Goal: Task Accomplishment & Management: Manage account settings

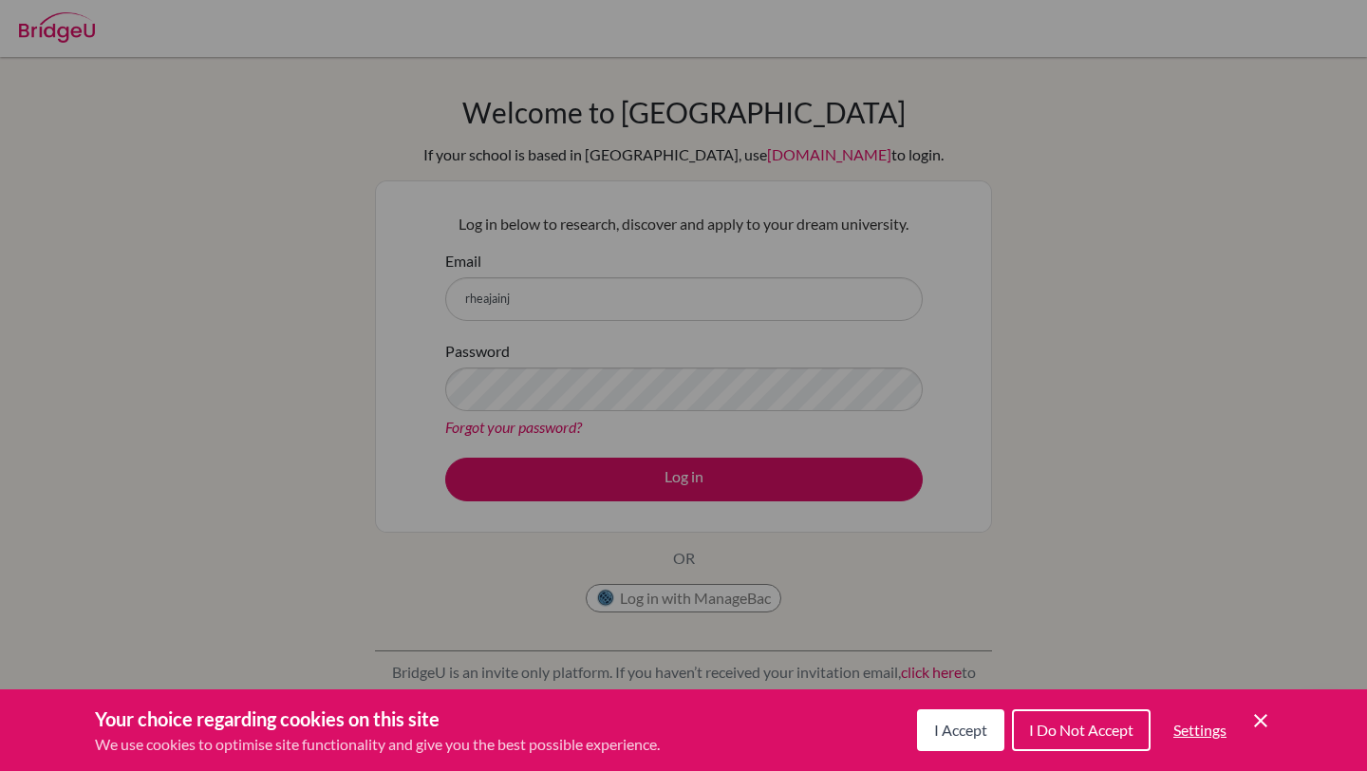
click at [1259, 722] on icon "Save and close" at bounding box center [1260, 720] width 13 height 13
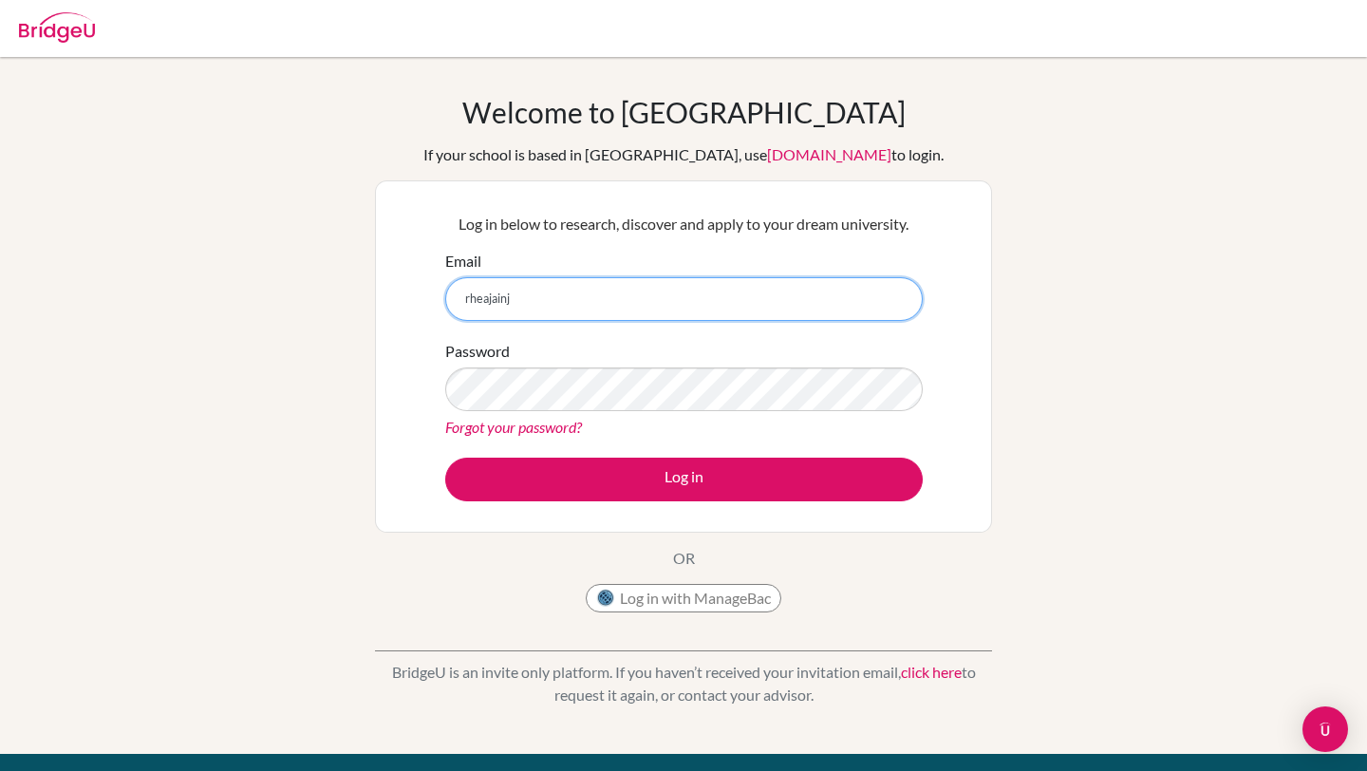
click at [675, 314] on input "rheajainj" at bounding box center [684, 299] width 478 height 44
type input "rheajainj@gmail.com"
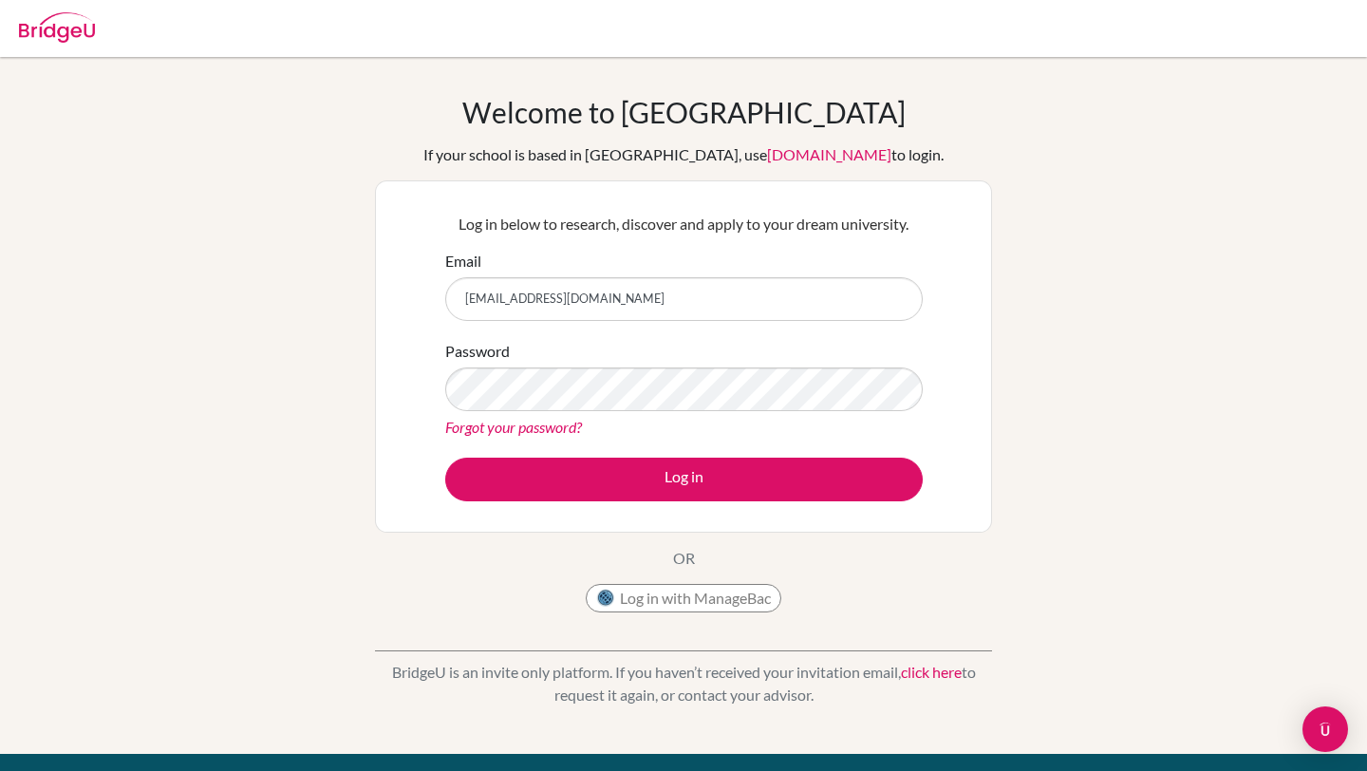
click at [642, 414] on div "Password Forgot your password?" at bounding box center [684, 389] width 478 height 99
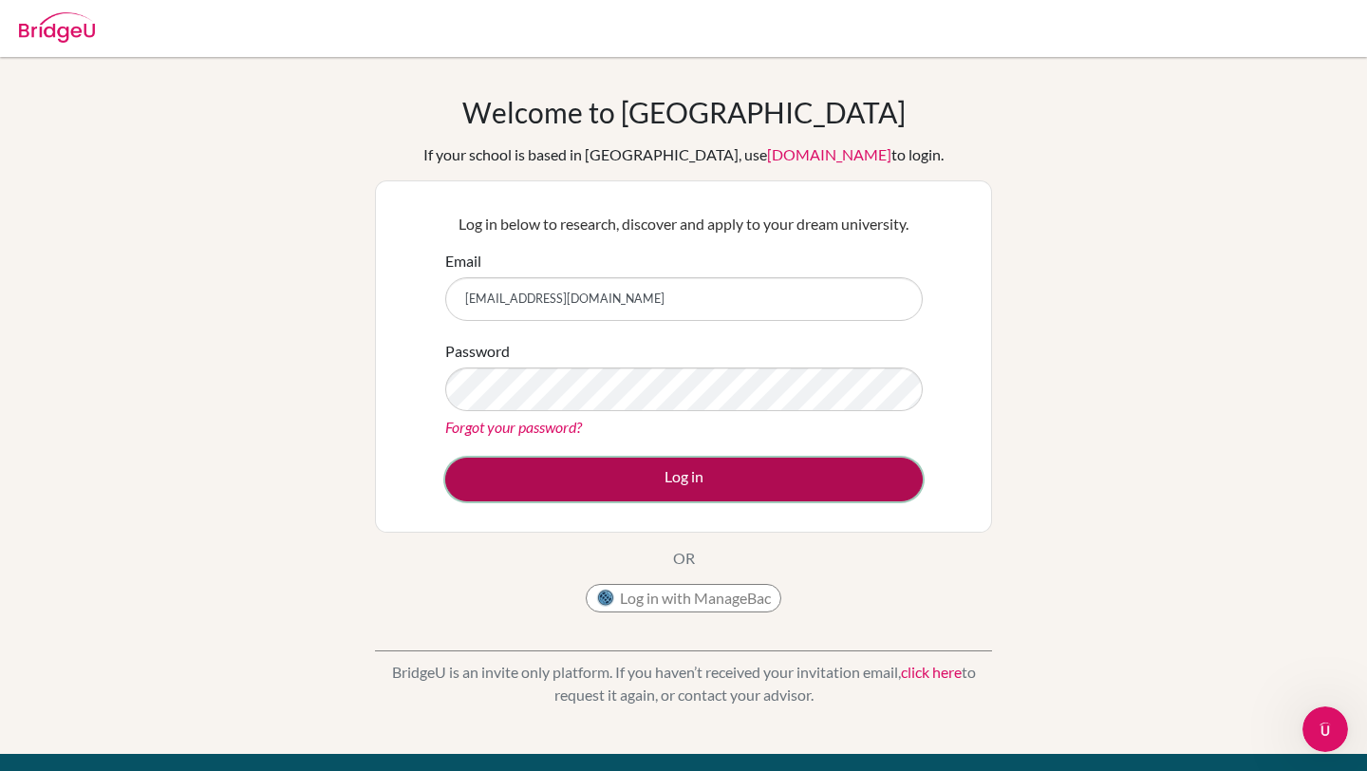
click at [637, 481] on button "Log in" at bounding box center [684, 480] width 478 height 44
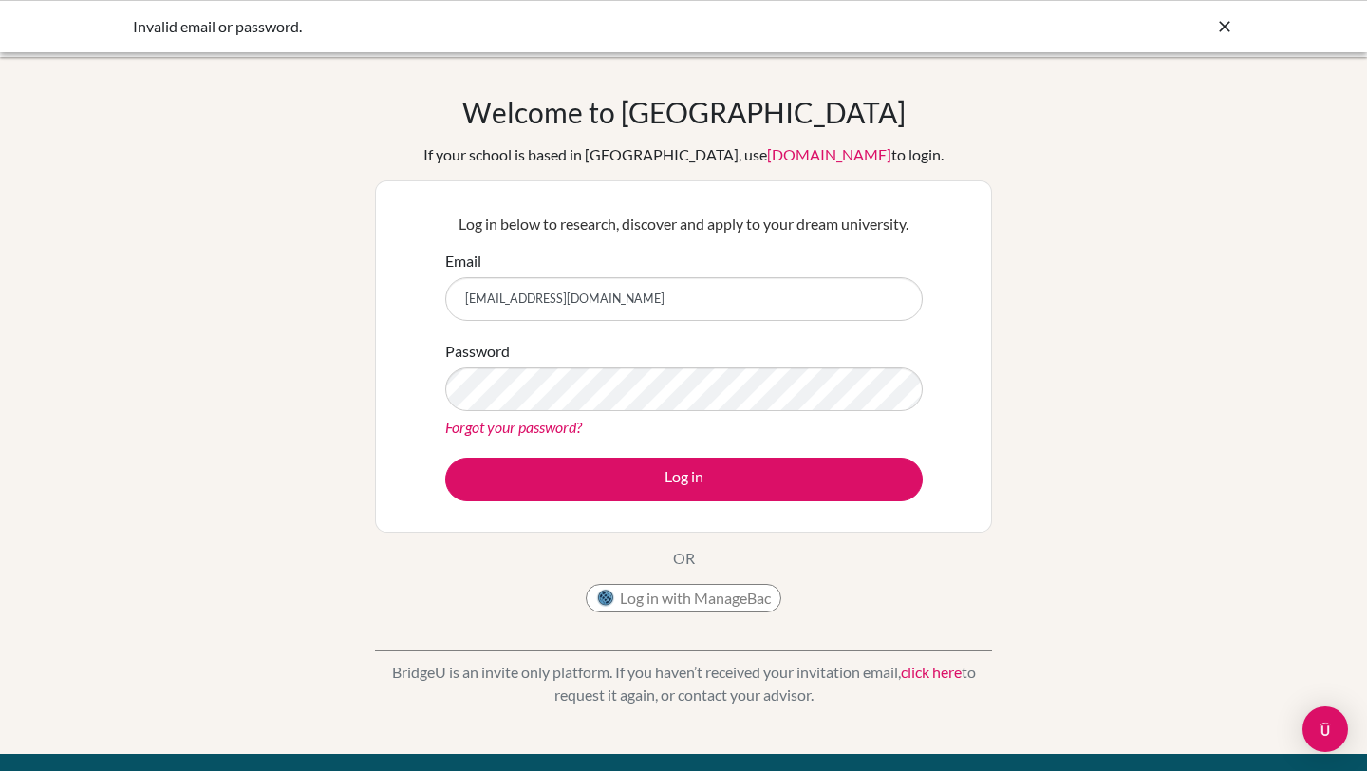
drag, startPoint x: 630, startPoint y: 290, endPoint x: 520, endPoint y: 295, distance: 110.3
click at [519, 295] on input "[EMAIL_ADDRESS][DOMAIN_NAME]" at bounding box center [684, 299] width 478 height 44
click at [603, 304] on input "rheajainj@gmail.com" at bounding box center [684, 299] width 478 height 44
drag, startPoint x: 603, startPoint y: 300, endPoint x: 508, endPoint y: 297, distance: 95.0
click at [508, 297] on input "[EMAIL_ADDRESS][DOMAIN_NAME]" at bounding box center [684, 299] width 478 height 44
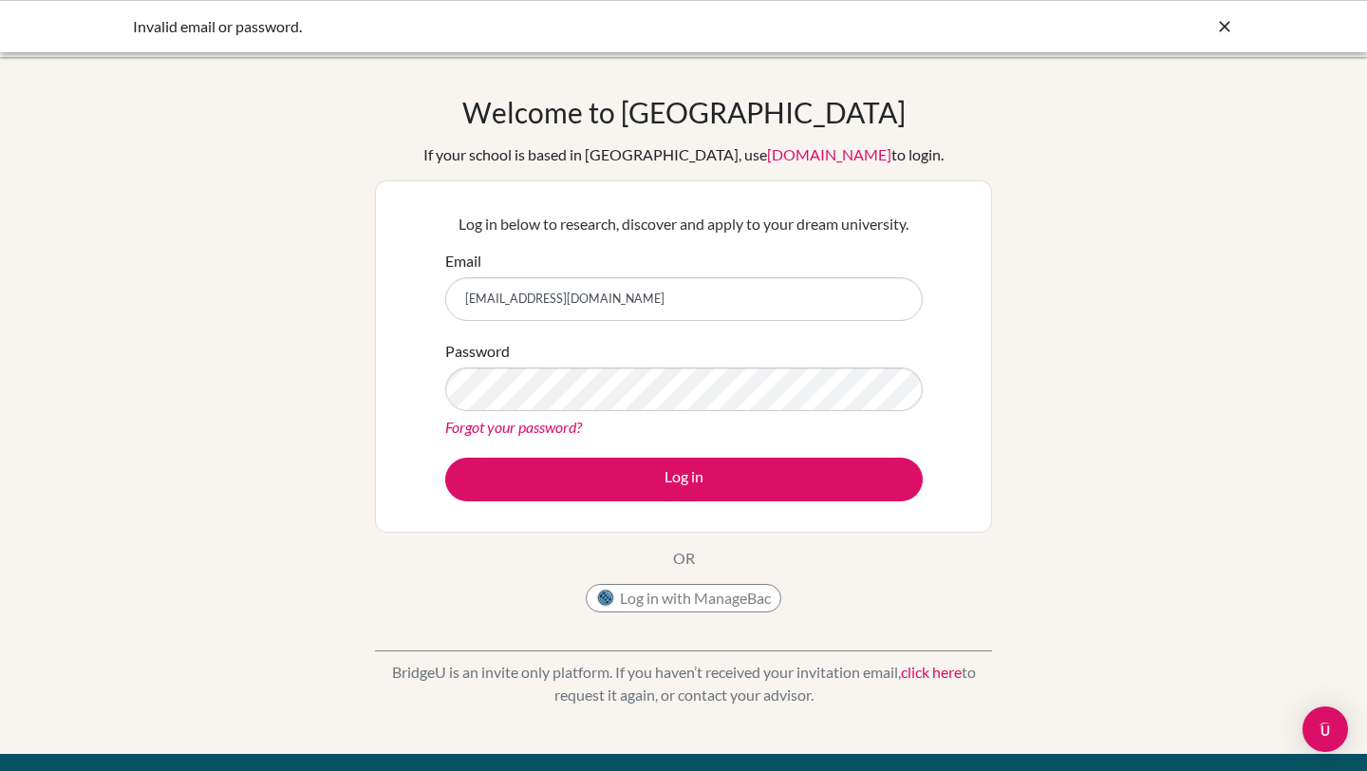
type input "rheaja@my.ofs.edu.sg"
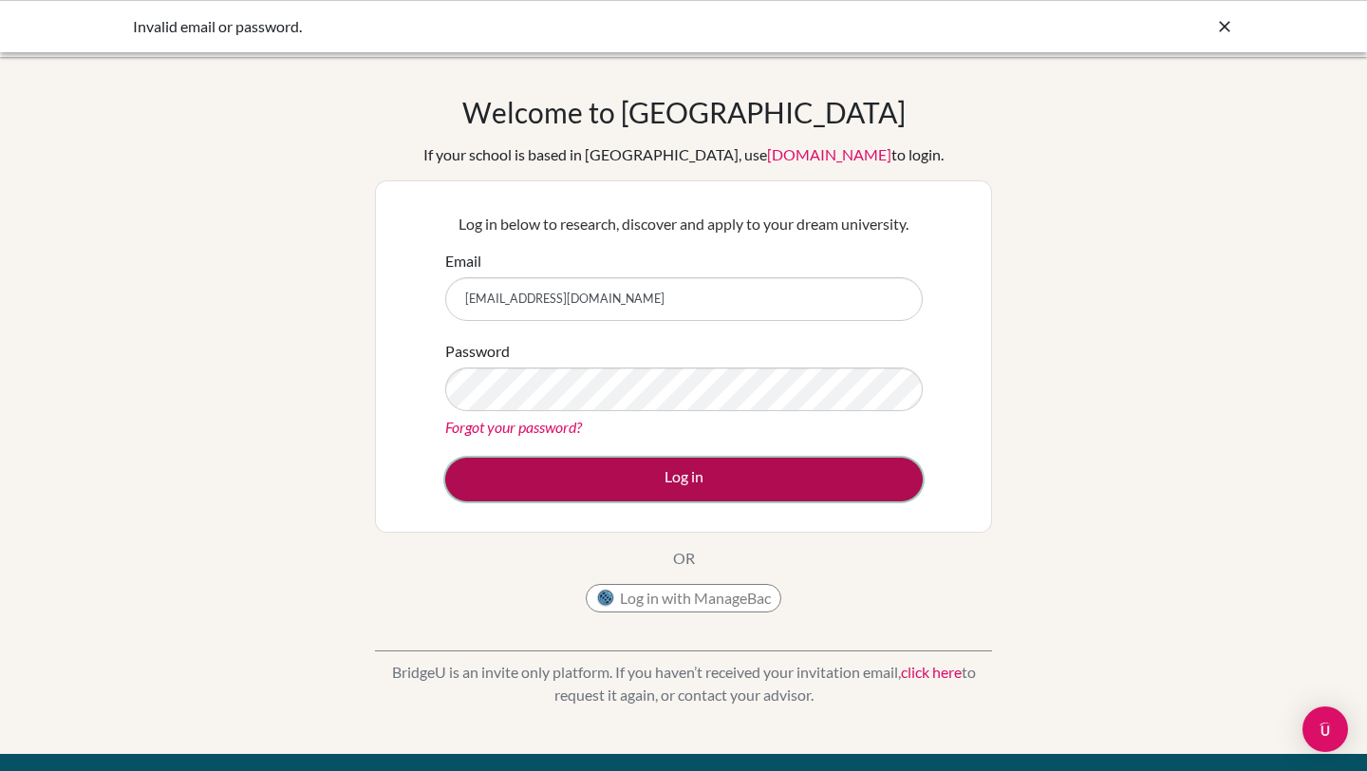
click at [808, 479] on button "Log in" at bounding box center [684, 480] width 478 height 44
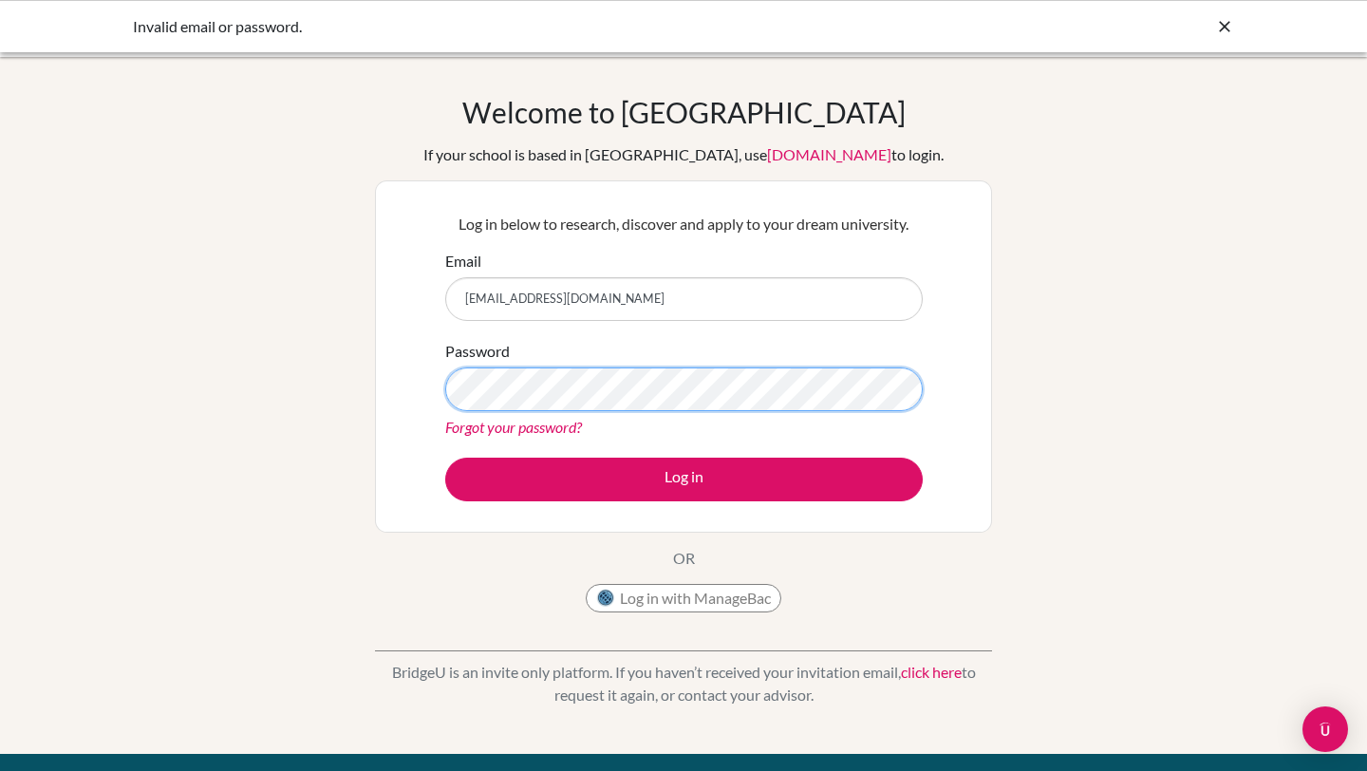
click at [445, 458] on button "Log in" at bounding box center [684, 480] width 478 height 44
click at [536, 422] on link "Forgot your password?" at bounding box center [513, 427] width 137 height 18
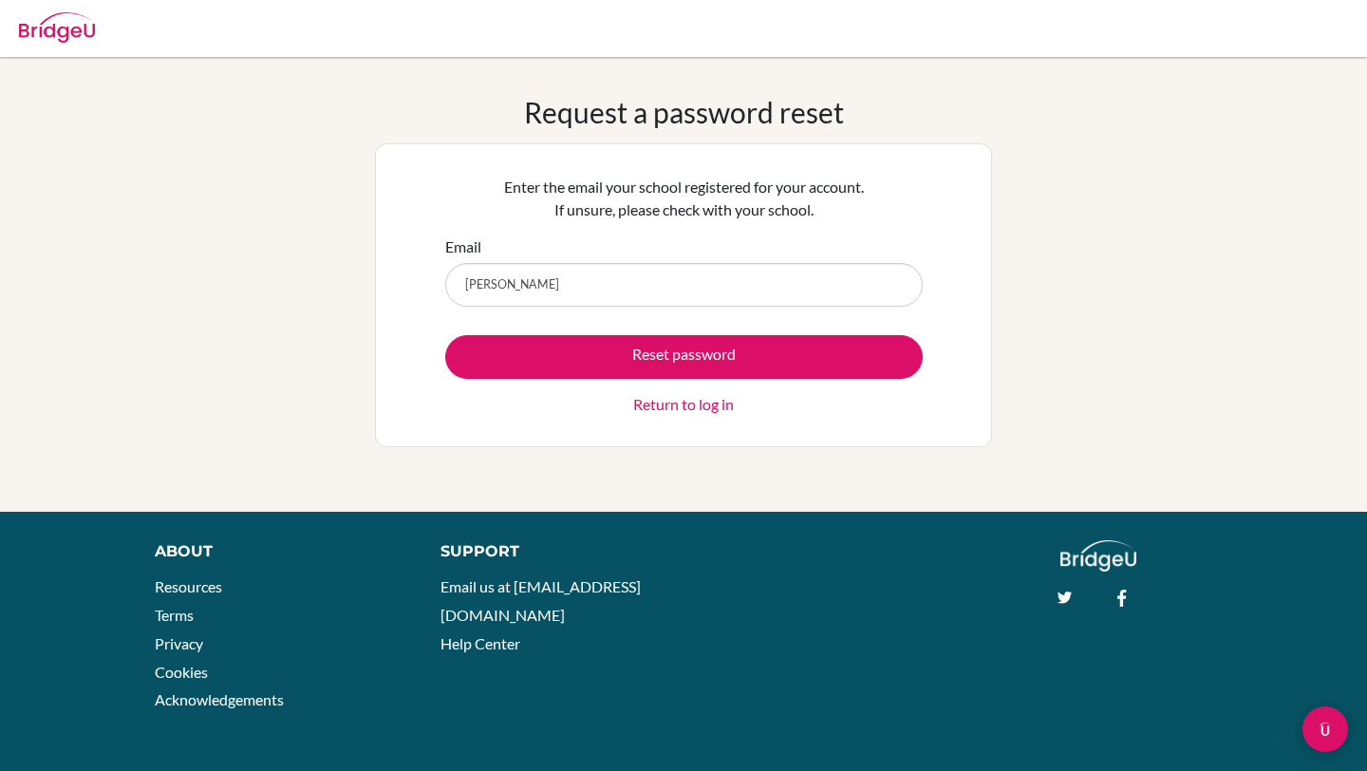
type input "[EMAIL_ADDRESS][DOMAIN_NAME]"
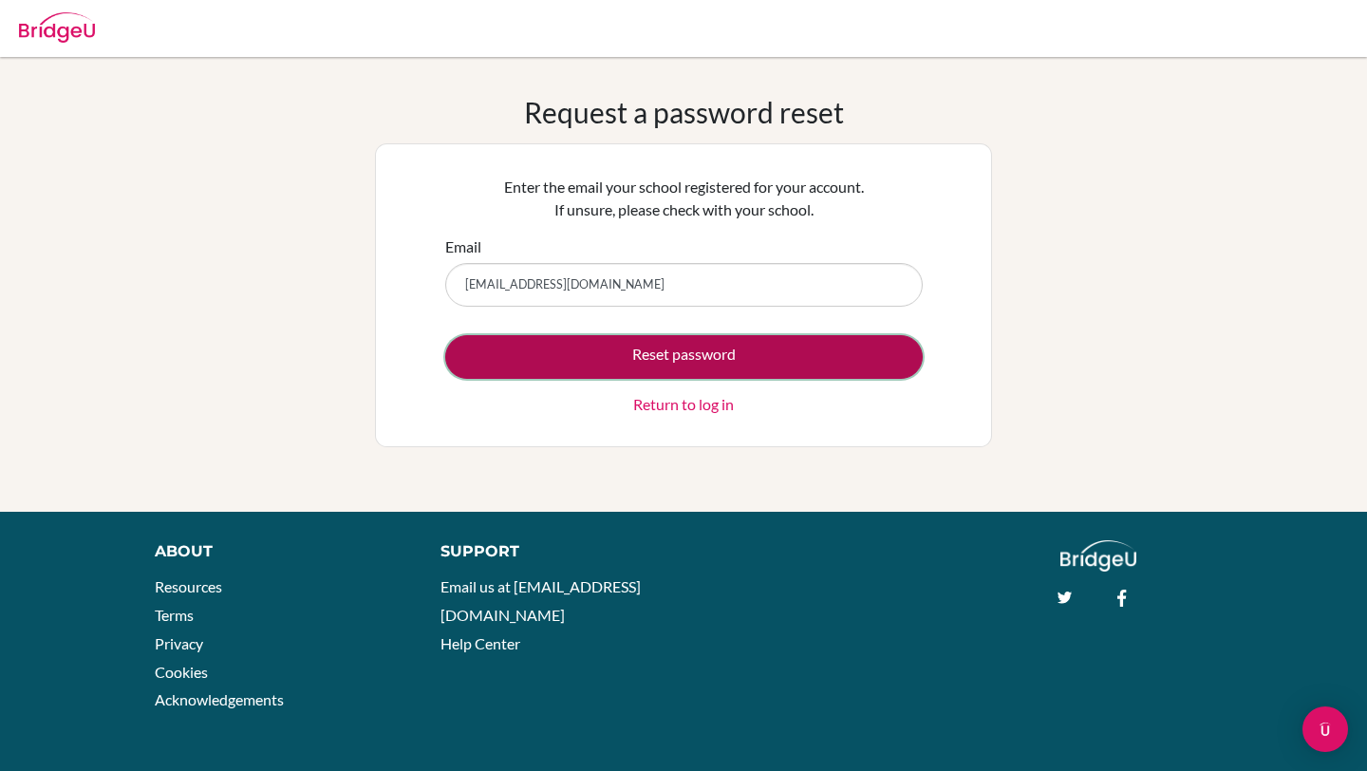
click at [635, 373] on button "Reset password" at bounding box center [684, 357] width 478 height 44
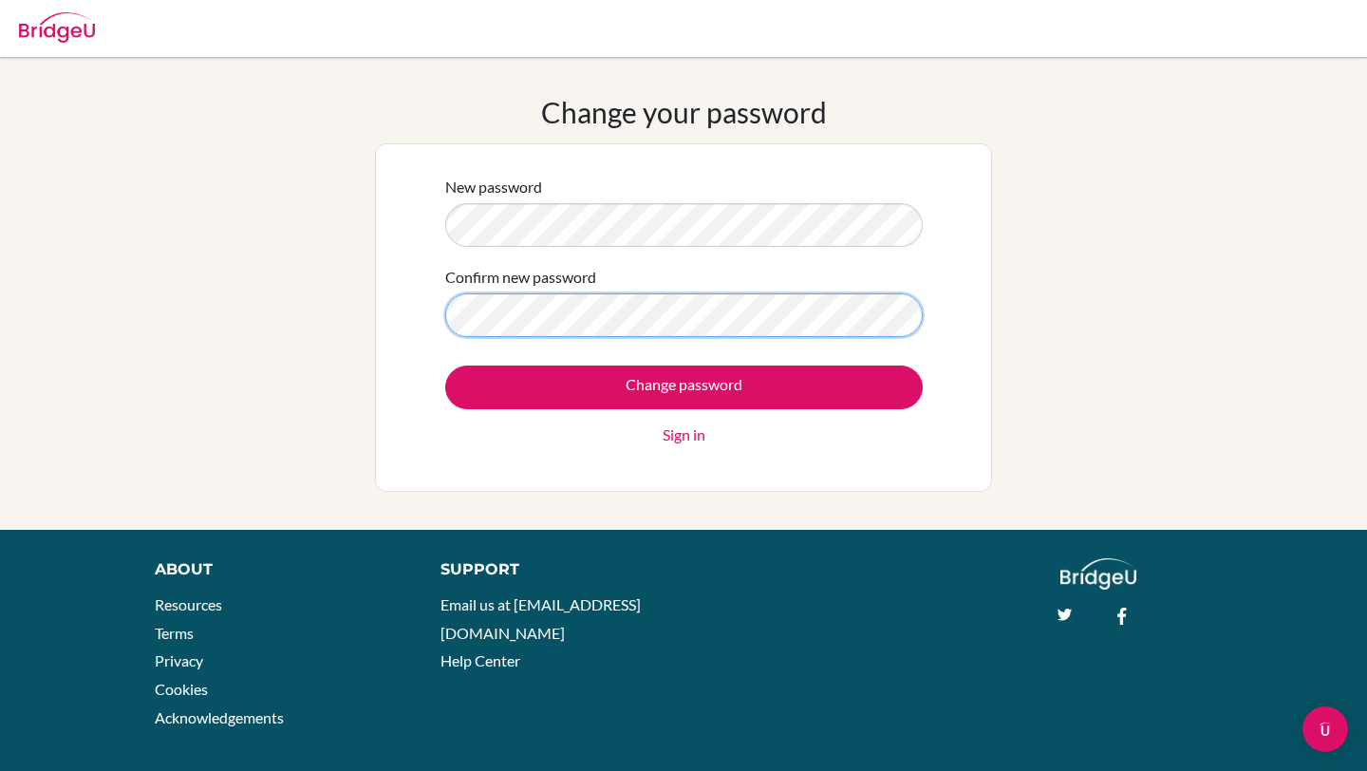
click at [445, 366] on input "Change password" at bounding box center [684, 388] width 478 height 44
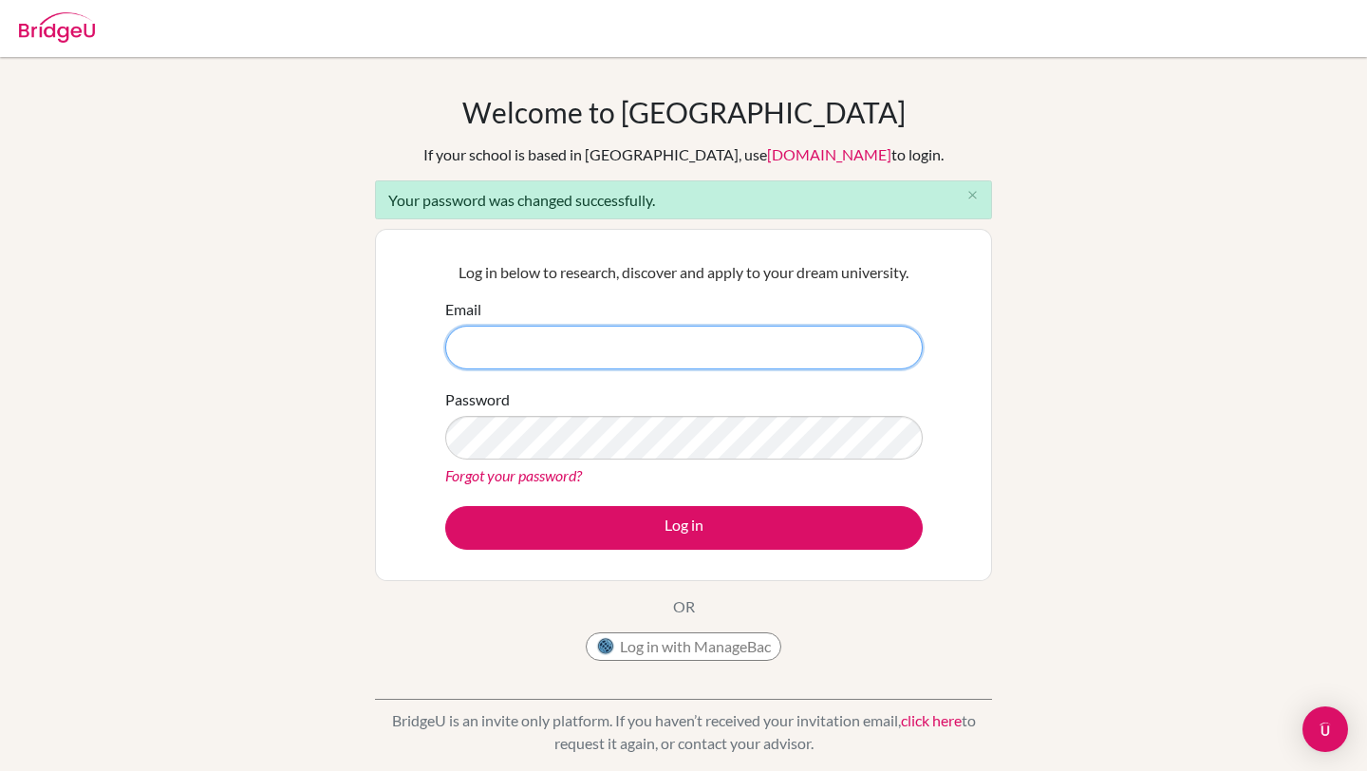
click at [743, 348] on input "Email" at bounding box center [684, 348] width 478 height 44
type input "[EMAIL_ADDRESS][DOMAIN_NAME]"
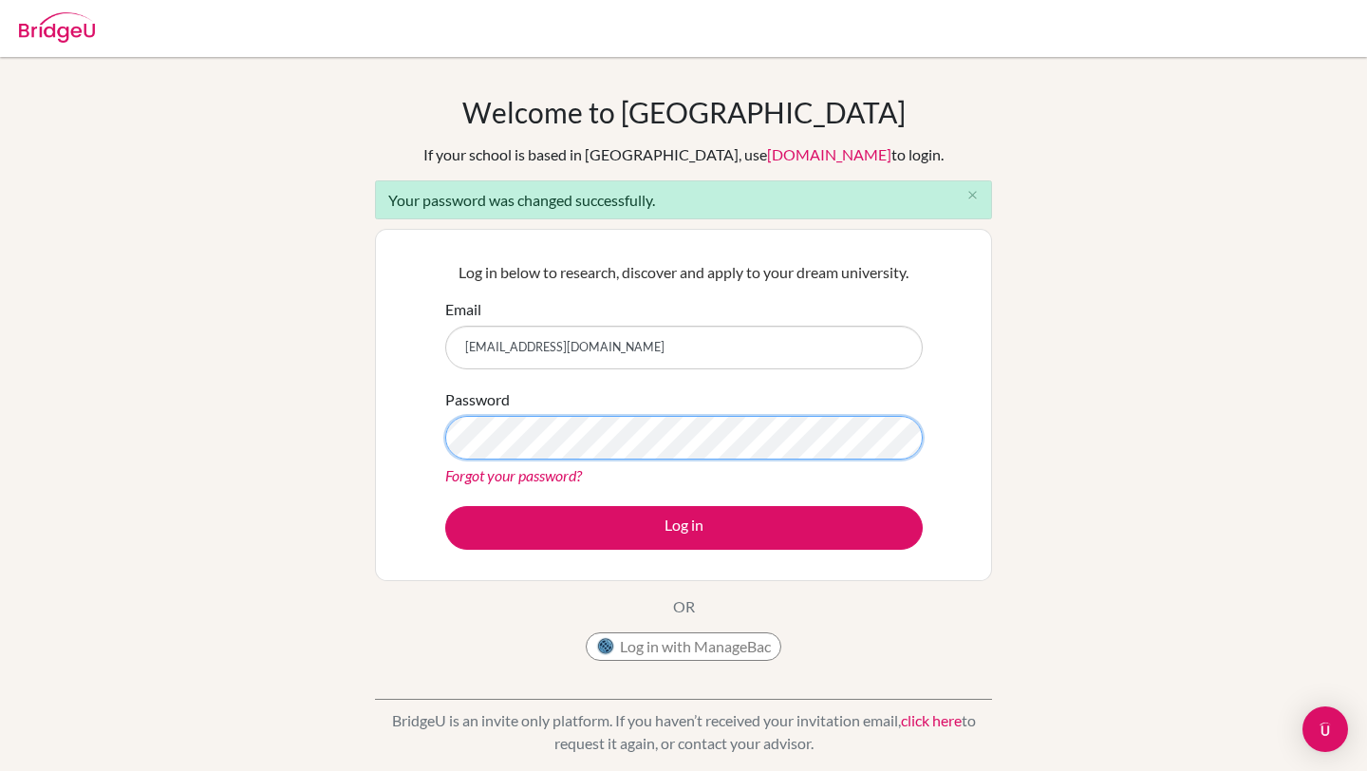
click at [445, 506] on button "Log in" at bounding box center [684, 528] width 478 height 44
